Goal: Check status

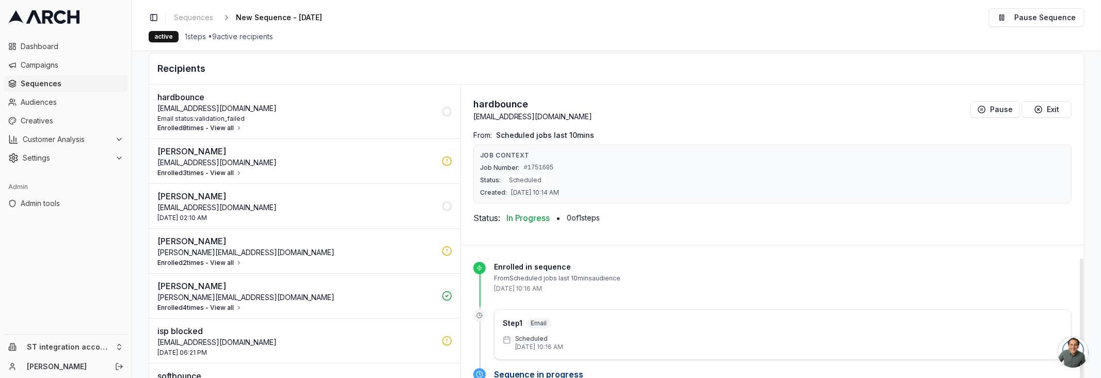
scroll to position [13, 0]
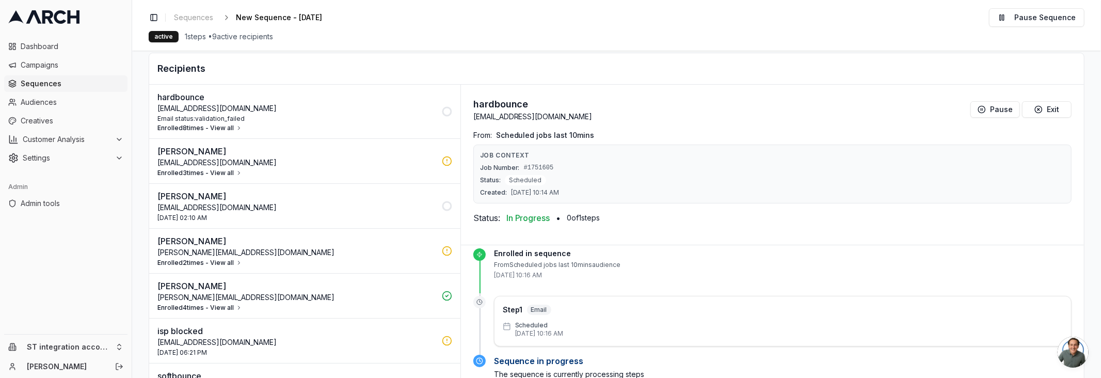
click at [215, 110] on p "[EMAIL_ADDRESS][DOMAIN_NAME]" at bounding box center [296, 108] width 278 height 10
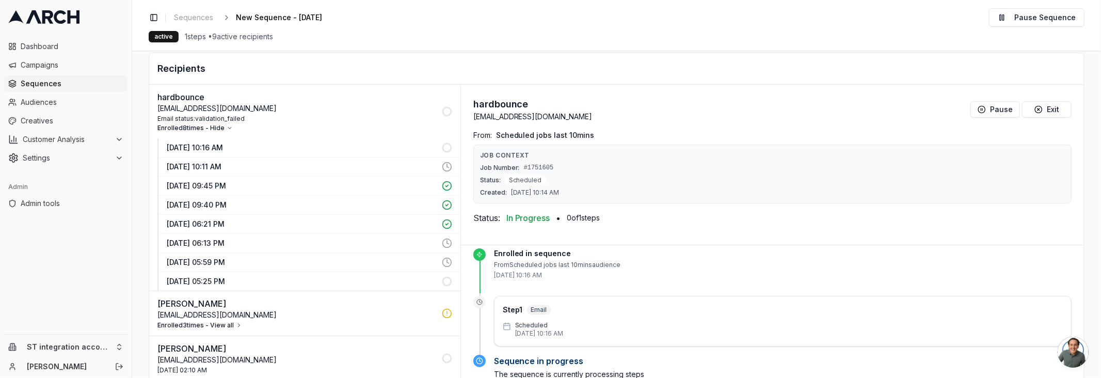
click at [223, 183] on p "[DATE] 09:45 PM" at bounding box center [301, 186] width 269 height 10
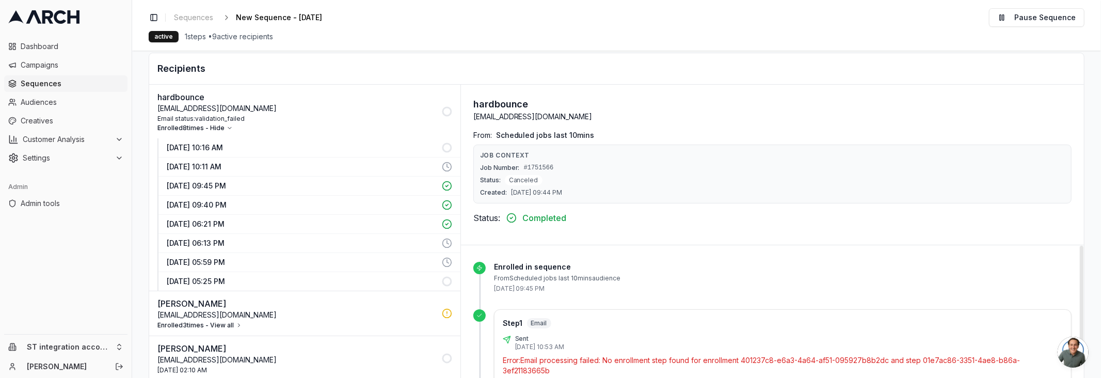
scroll to position [38, 0]
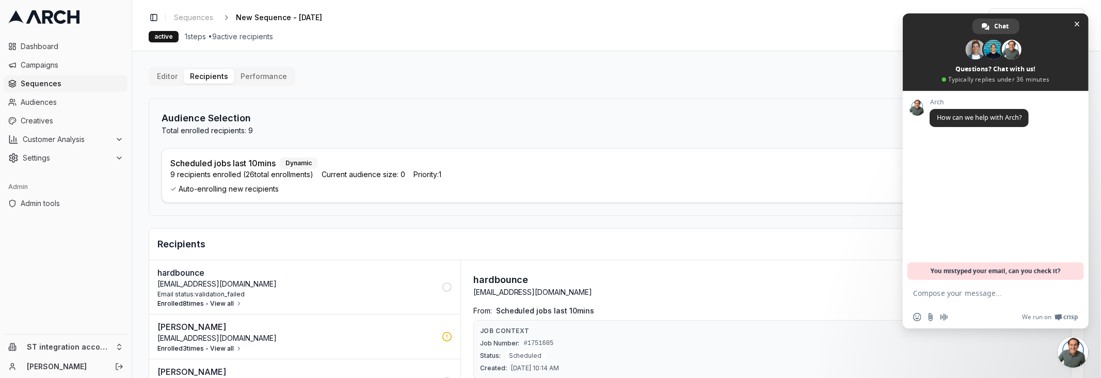
click at [402, 279] on p "[EMAIL_ADDRESS][DOMAIN_NAME]" at bounding box center [296, 284] width 278 height 10
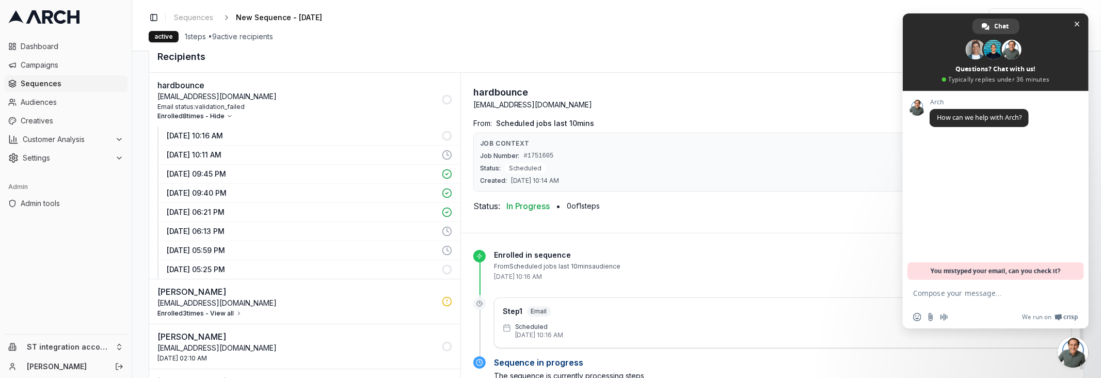
scroll to position [189, 0]
click at [390, 167] on p "[DATE] 09:45 PM" at bounding box center [301, 172] width 269 height 10
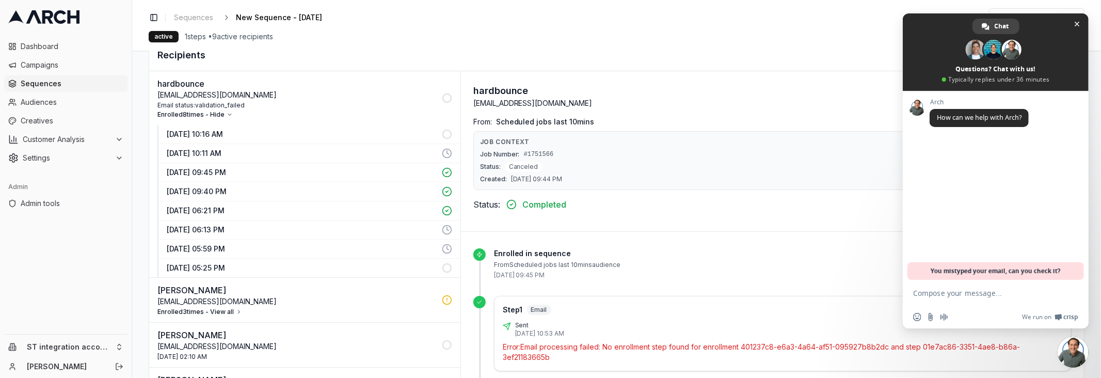
scroll to position [206, 0]
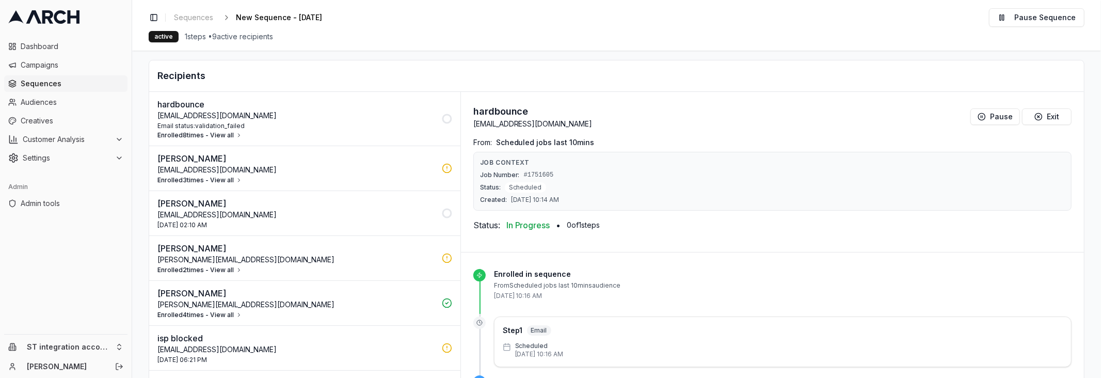
scroll to position [169, 0]
